Goal: Navigation & Orientation: Find specific page/section

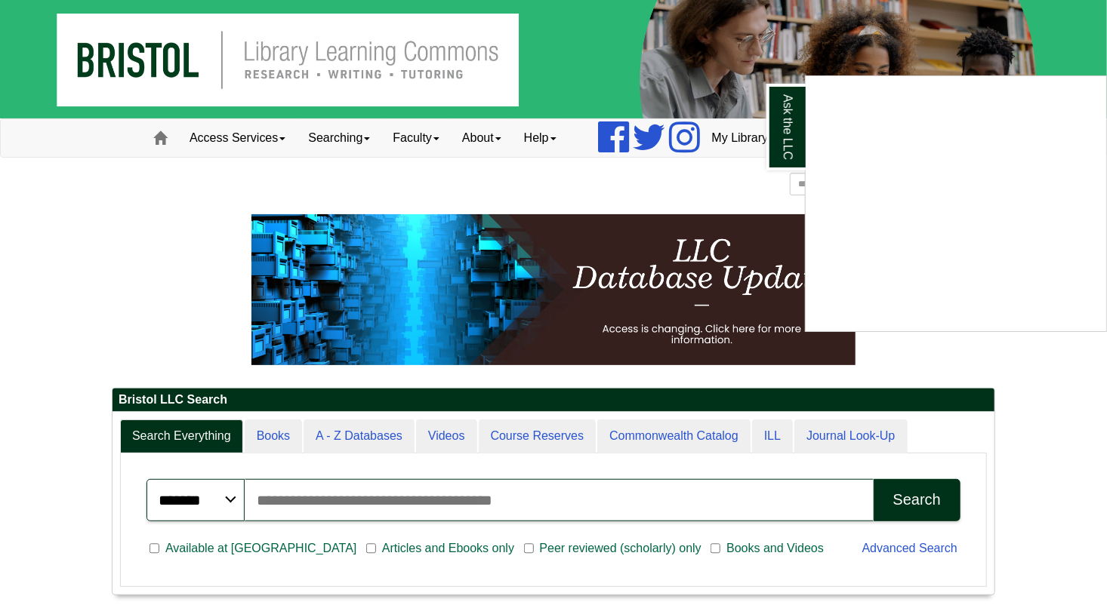
click at [276, 140] on div "Ask the LLC" at bounding box center [553, 304] width 1107 height 608
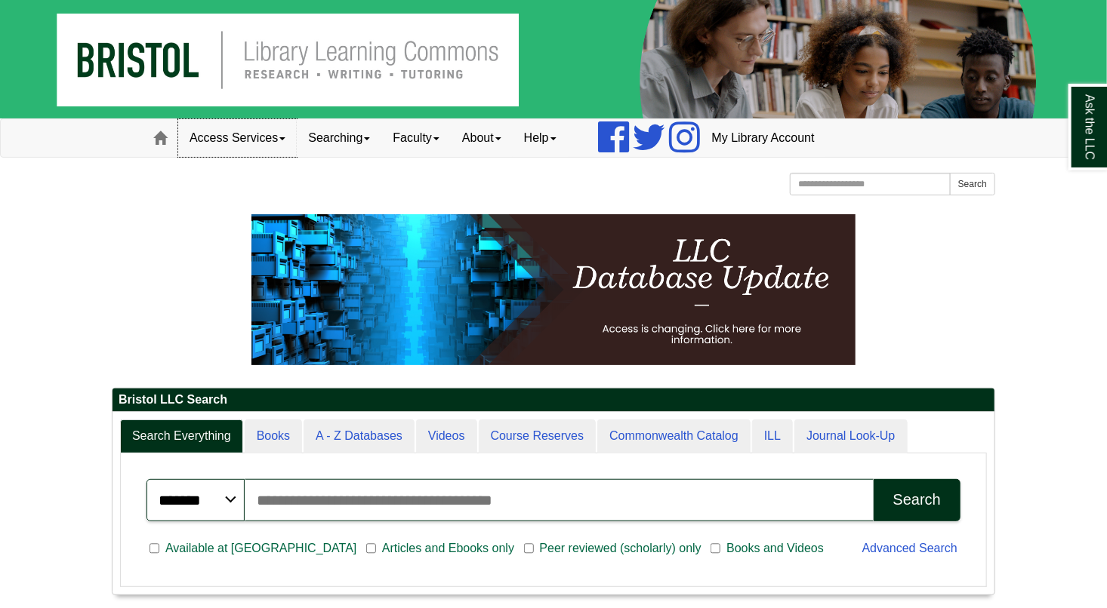
click at [237, 138] on link "Access Services" at bounding box center [237, 138] width 119 height 38
click at [341, 134] on link "Searching" at bounding box center [339, 138] width 85 height 38
